Goal: Check status: Check status

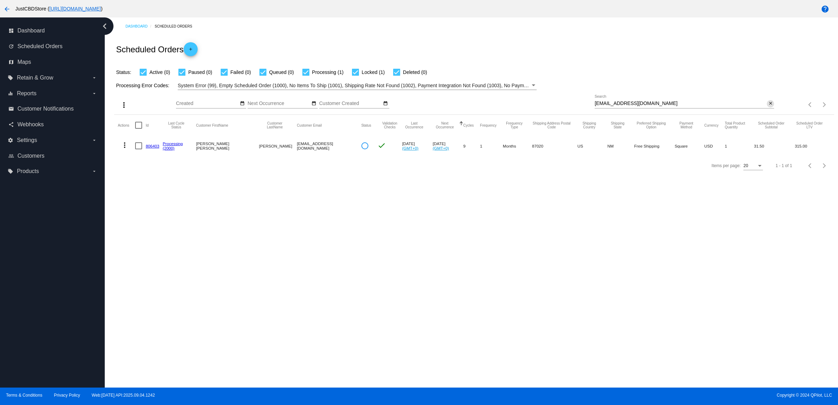
click at [768, 107] on mat-icon "close" at bounding box center [770, 104] width 5 height 6
click at [768, 110] on mat-icon "search" at bounding box center [770, 105] width 8 height 11
click at [768, 107] on input "Search" at bounding box center [685, 104] width 180 height 6
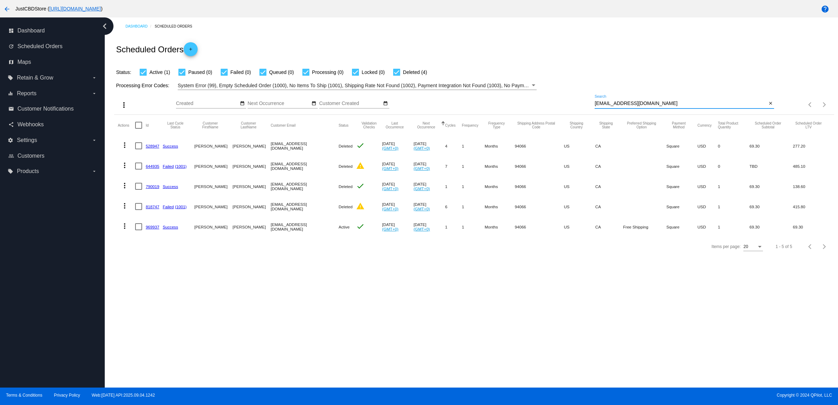
type input "lindahy5@gmail.com"
click at [154, 229] on link "969937" at bounding box center [153, 227] width 14 height 5
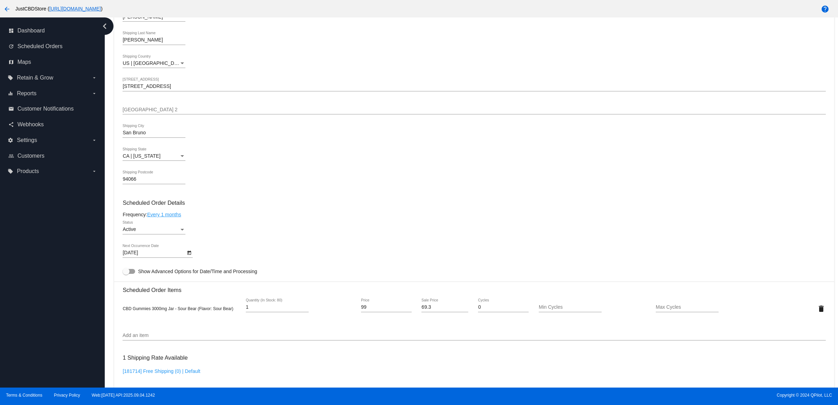
scroll to position [437, 0]
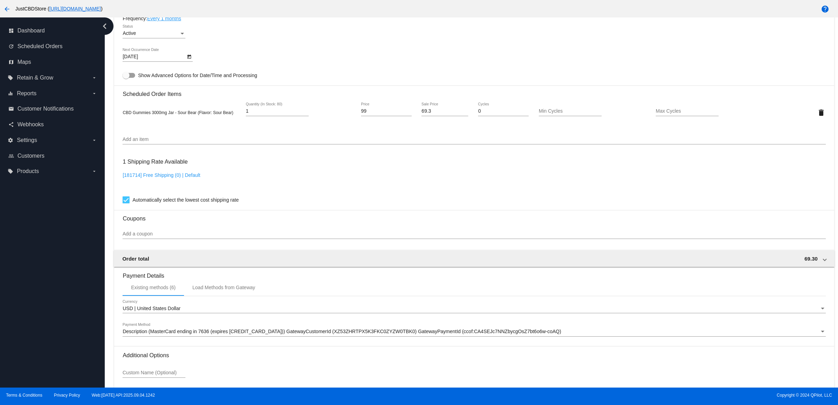
click at [243, 142] on input "Add an item" at bounding box center [474, 140] width 703 height 6
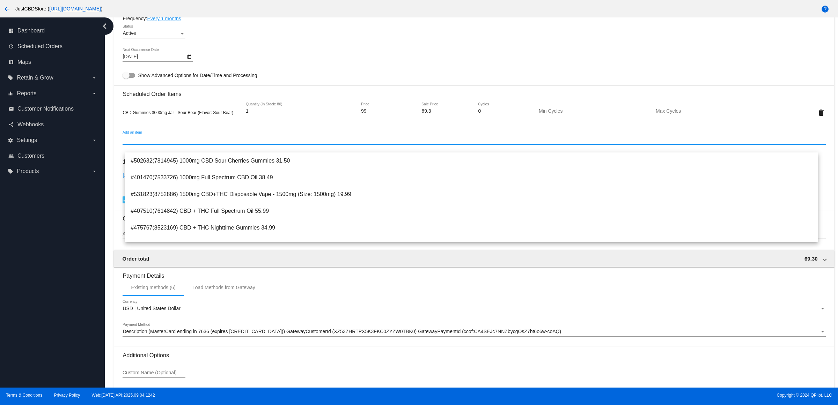
click at [313, 78] on mat-card-content "Customer 2044565: Linda Hyndman lindahy5@gmail.com Customer Shipping Enter Ship…" at bounding box center [474, 84] width 703 height 658
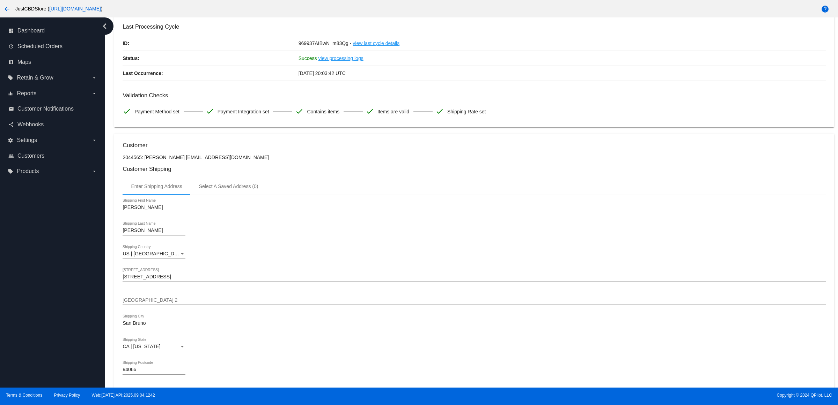
scroll to position [0, 0]
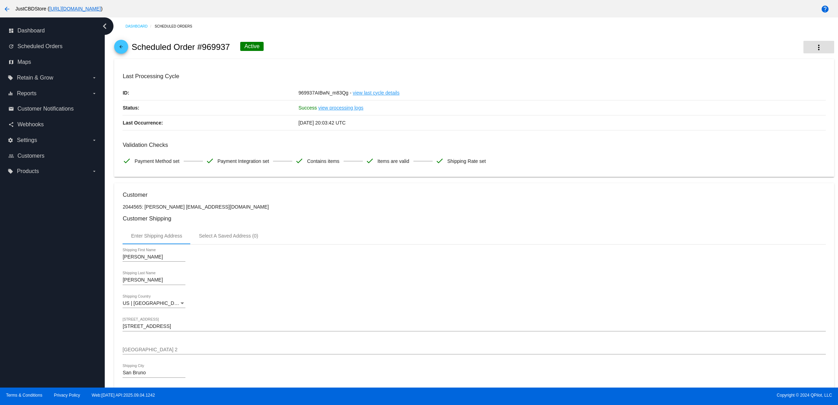
click at [817, 50] on button "more_vert" at bounding box center [819, 47] width 31 height 13
click at [785, 78] on button "cached Process Now" at bounding box center [778, 74] width 98 height 8
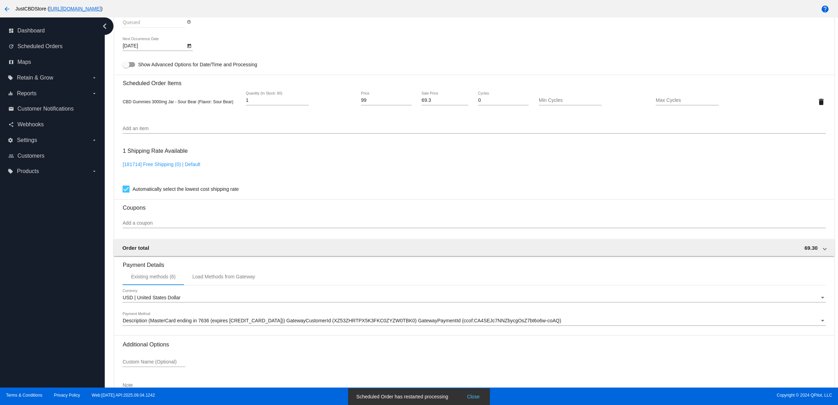
scroll to position [502, 0]
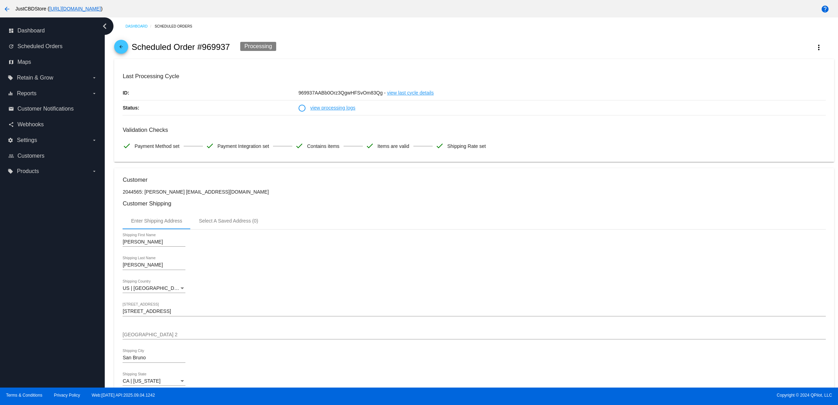
drag, startPoint x: 320, startPoint y: 124, endPoint x: 300, endPoint y: 107, distance: 26.5
click at [320, 121] on mat-card-content "Last Processing Cycle ID: 969937AABb0Orz3QgwHFSvOm83Qg - view last cycle detail…" at bounding box center [474, 113] width 703 height 81
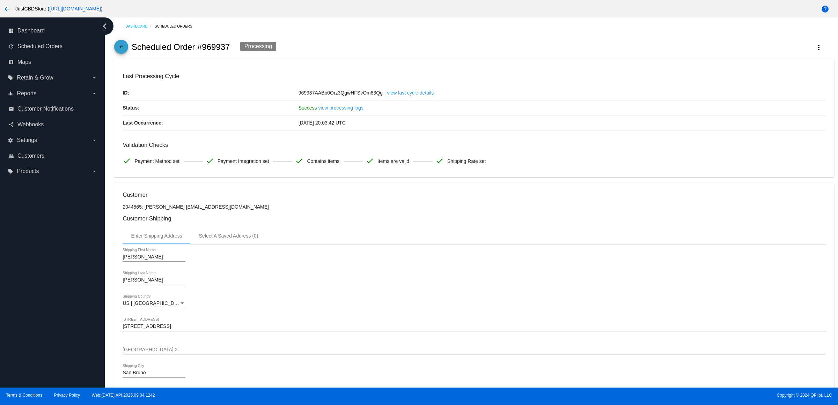
click at [125, 52] on mat-icon "arrow_back" at bounding box center [121, 48] width 8 height 8
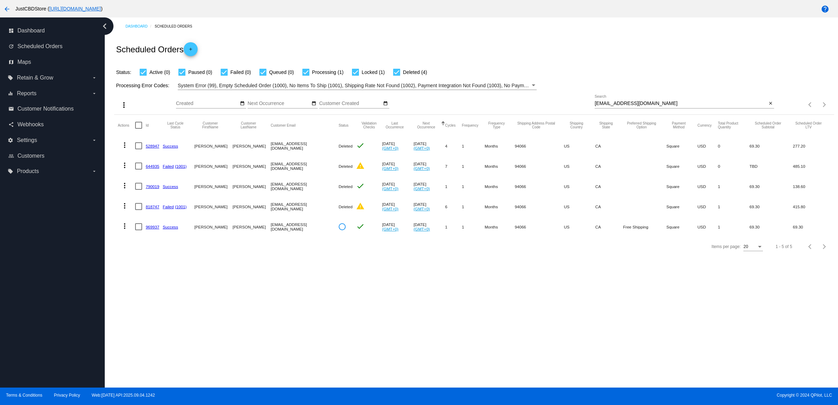
click at [159, 229] on link "969937" at bounding box center [153, 227] width 14 height 5
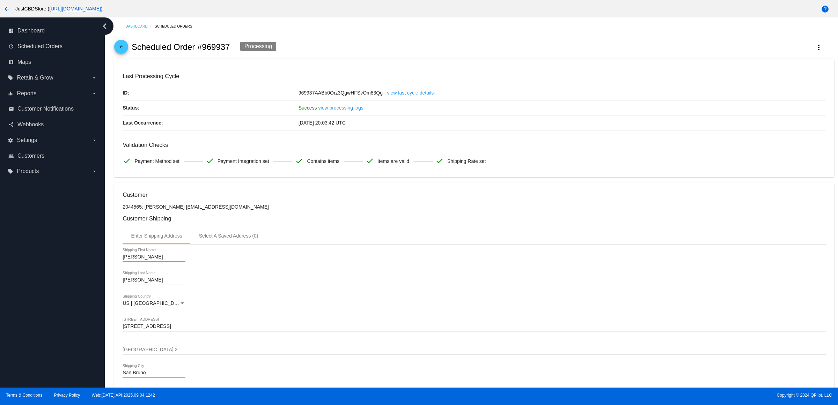
click at [124, 49] on mat-icon "arrow_back" at bounding box center [121, 48] width 8 height 8
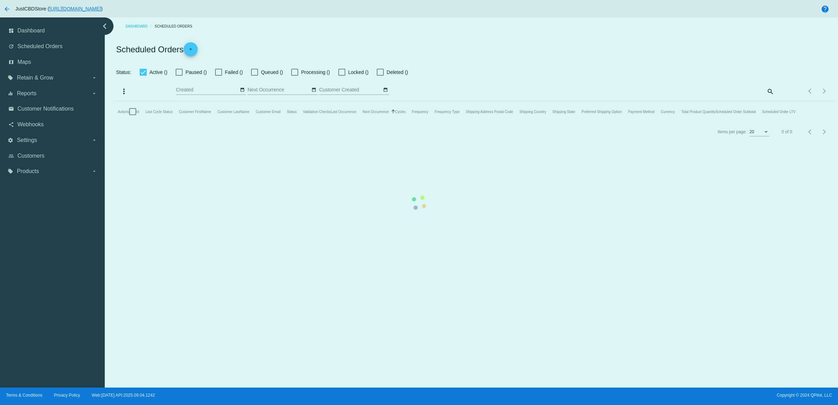
checkbox input "true"
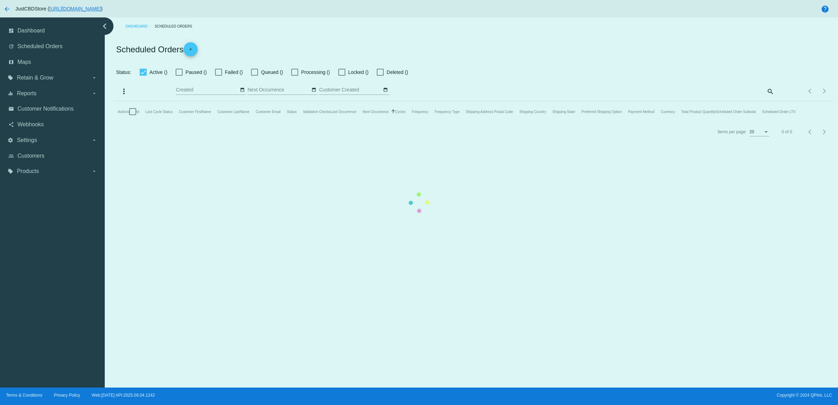
checkbox input "true"
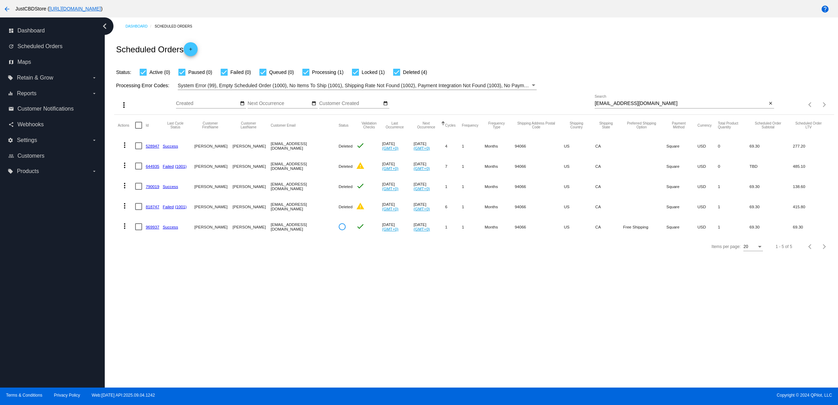
click at [159, 229] on link "969937" at bounding box center [153, 227] width 14 height 5
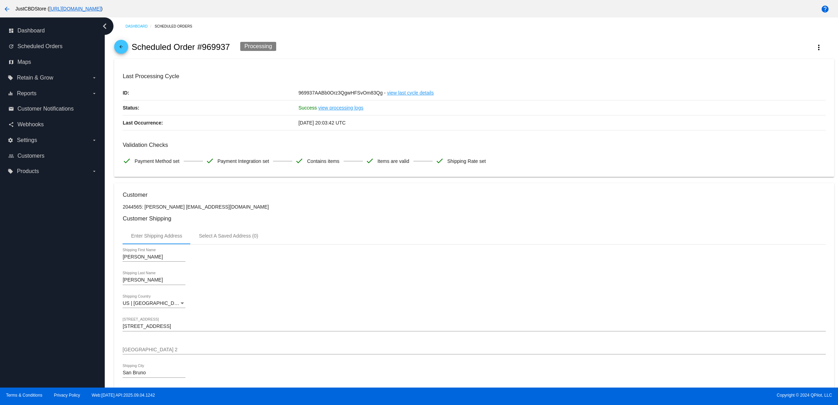
click at [124, 53] on mat-icon "arrow_back" at bounding box center [121, 48] width 8 height 8
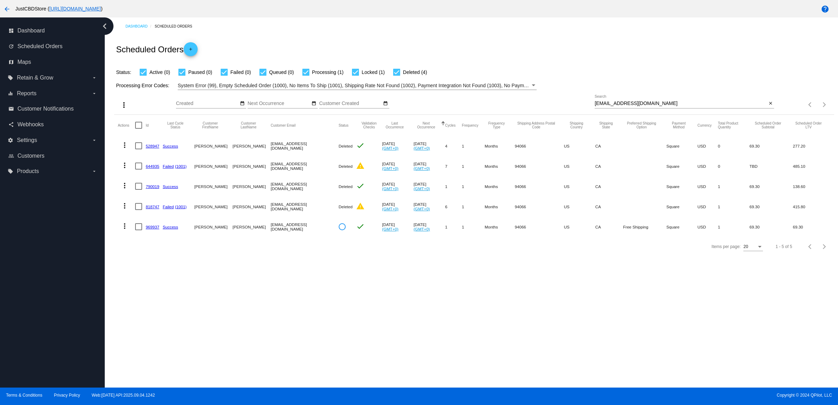
click at [156, 229] on link "969937" at bounding box center [153, 227] width 14 height 5
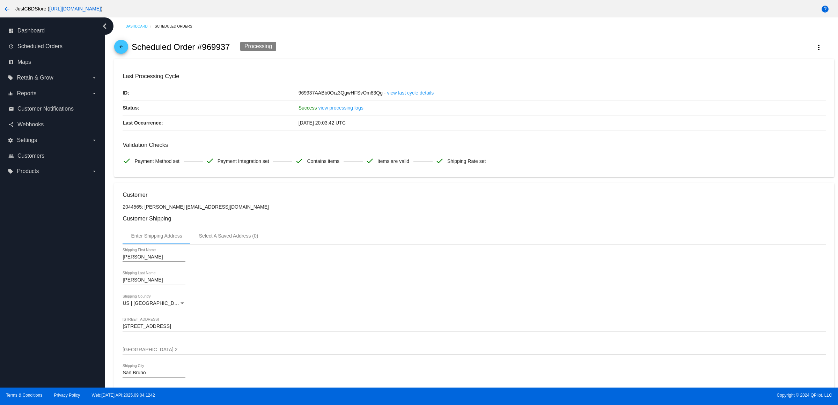
click at [499, 39] on div "arrow_back Scheduled Order #969937 Processing more_vert" at bounding box center [474, 47] width 720 height 24
click at [119, 51] on mat-icon "arrow_back" at bounding box center [121, 48] width 8 height 8
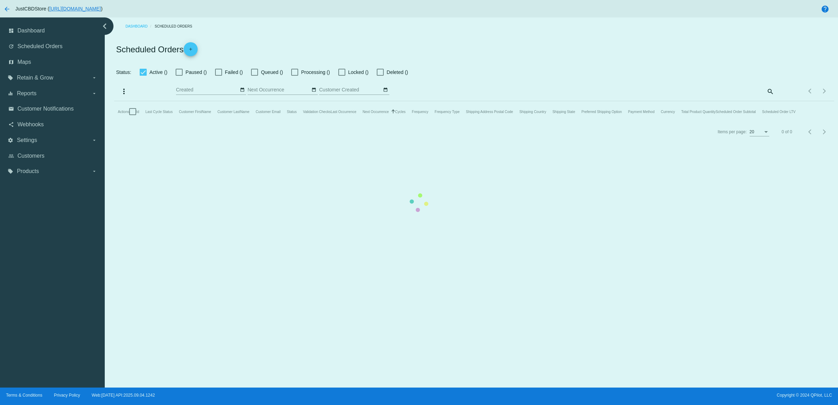
checkbox input "true"
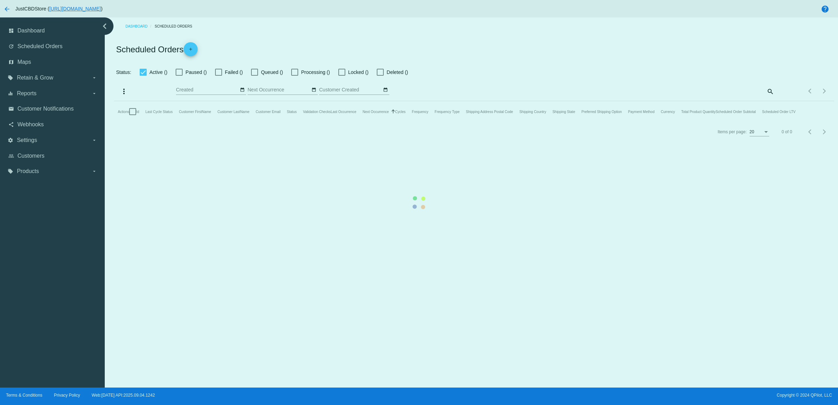
checkbox input "true"
